Goal: Find specific page/section: Find specific page/section

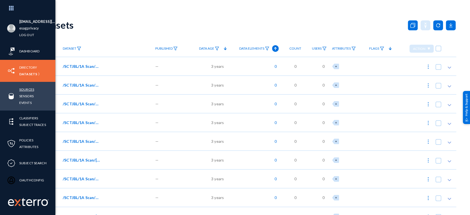
click at [28, 90] on link "Sources" at bounding box center [26, 89] width 15 height 6
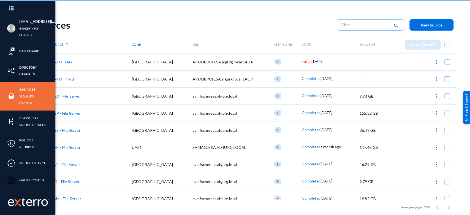
click at [28, 97] on link "Sensors" at bounding box center [26, 96] width 14 height 6
